Goal: Navigation & Orientation: Find specific page/section

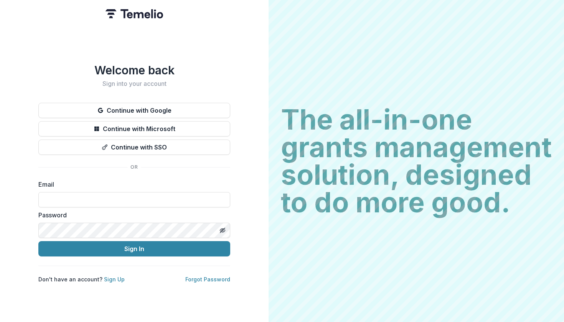
type input "**********"
click at [134, 246] on button "Sign In" at bounding box center [134, 248] width 192 height 15
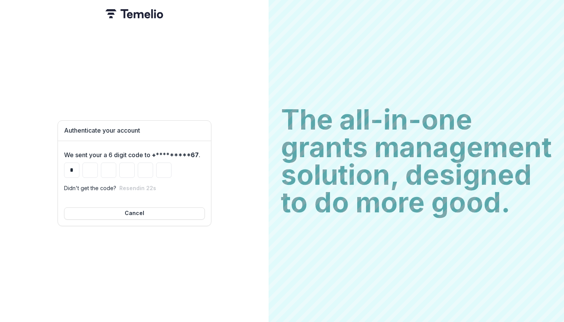
type input "*"
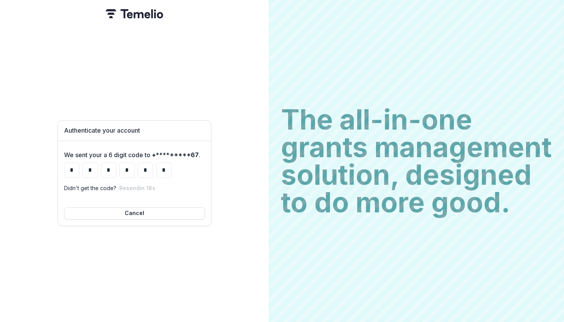
type input "*"
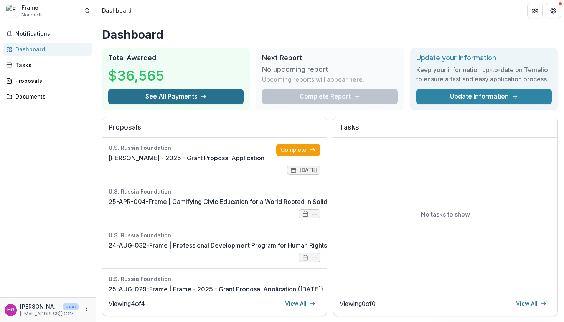
click at [201, 94] on icon "button" at bounding box center [204, 97] width 6 height 6
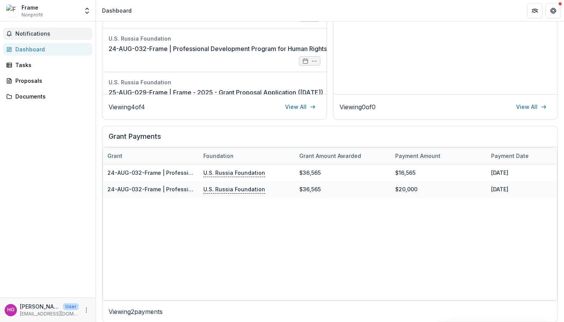
click at [58, 36] on span "Notifications" at bounding box center [52, 34] width 74 height 7
